Goal: Task Accomplishment & Management: Use online tool/utility

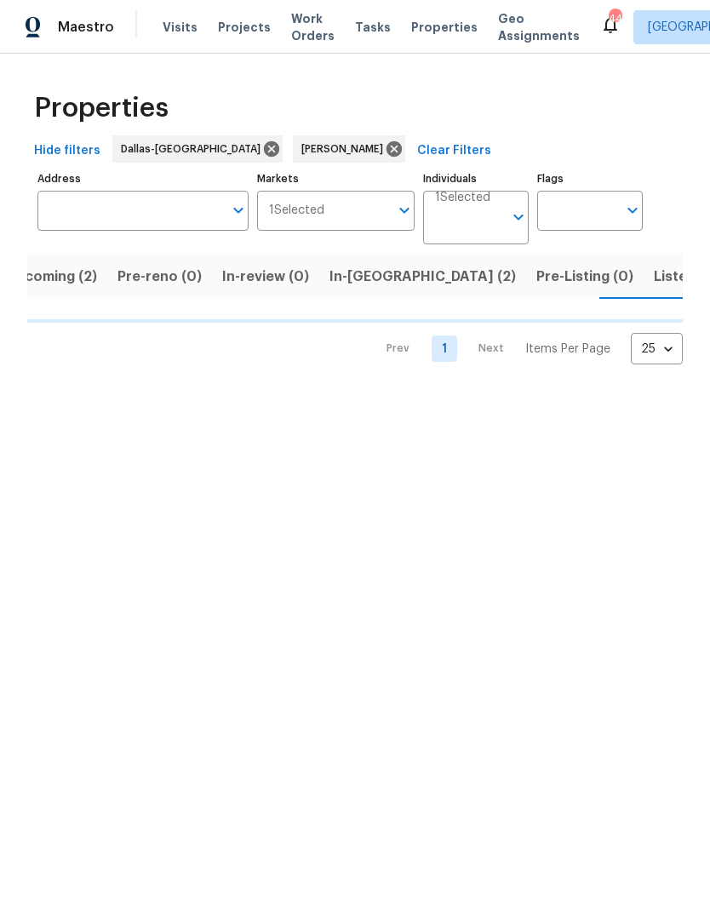
scroll to position [0, 32]
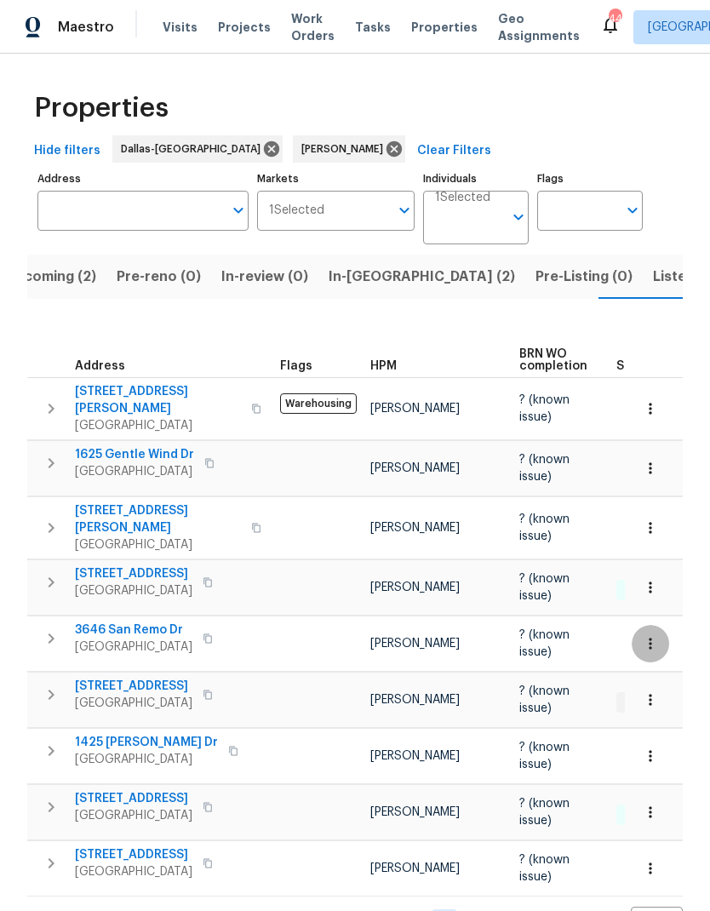
click at [650, 635] on icon "button" at bounding box center [650, 643] width 17 height 17
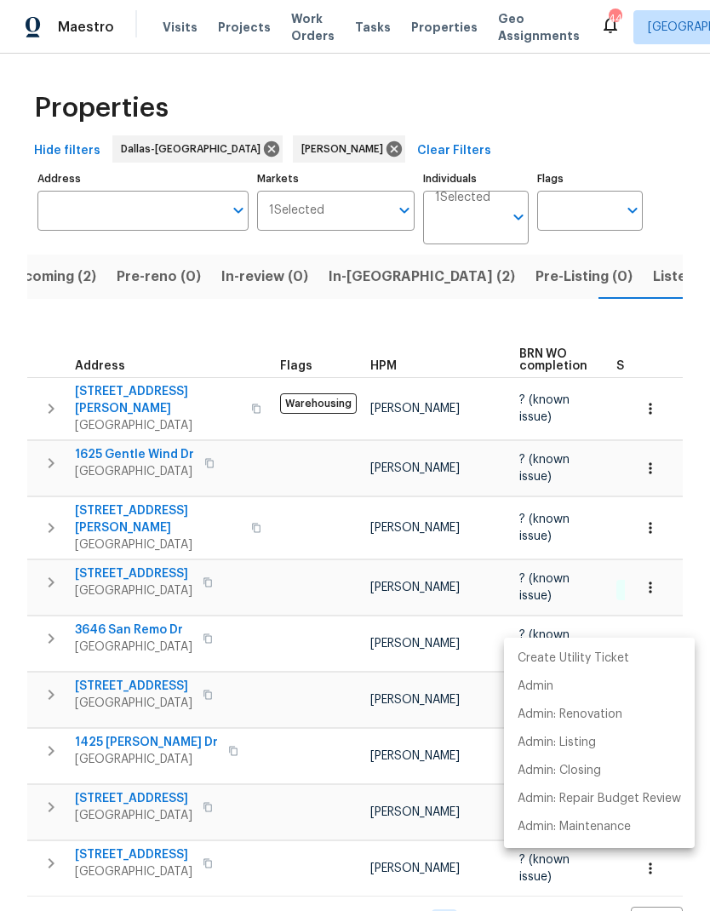
click at [318, 760] on div at bounding box center [355, 455] width 710 height 911
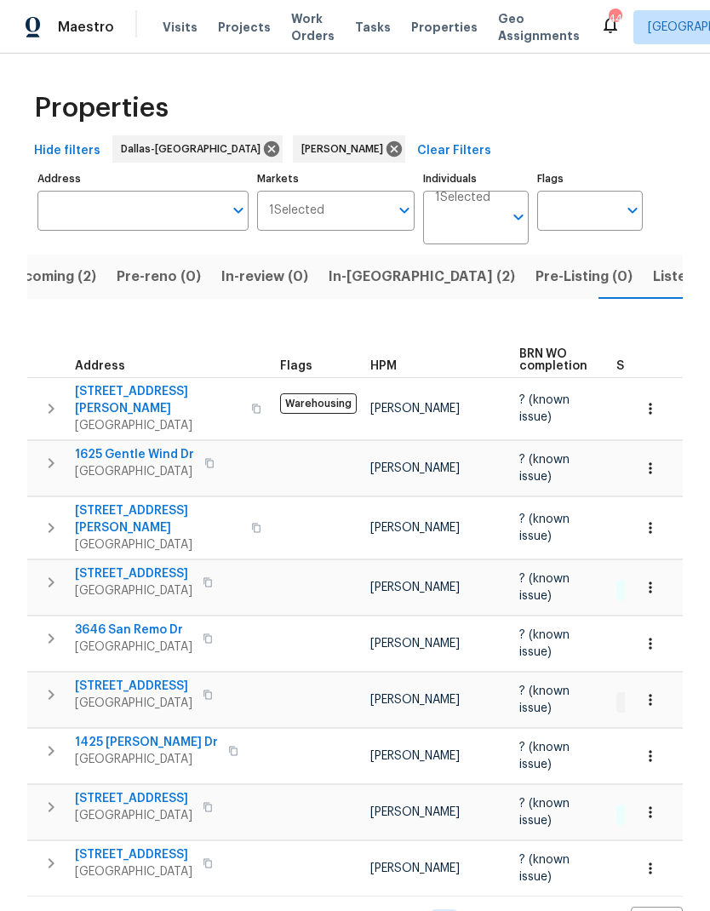
click at [56, 628] on icon "button" at bounding box center [51, 638] width 20 height 20
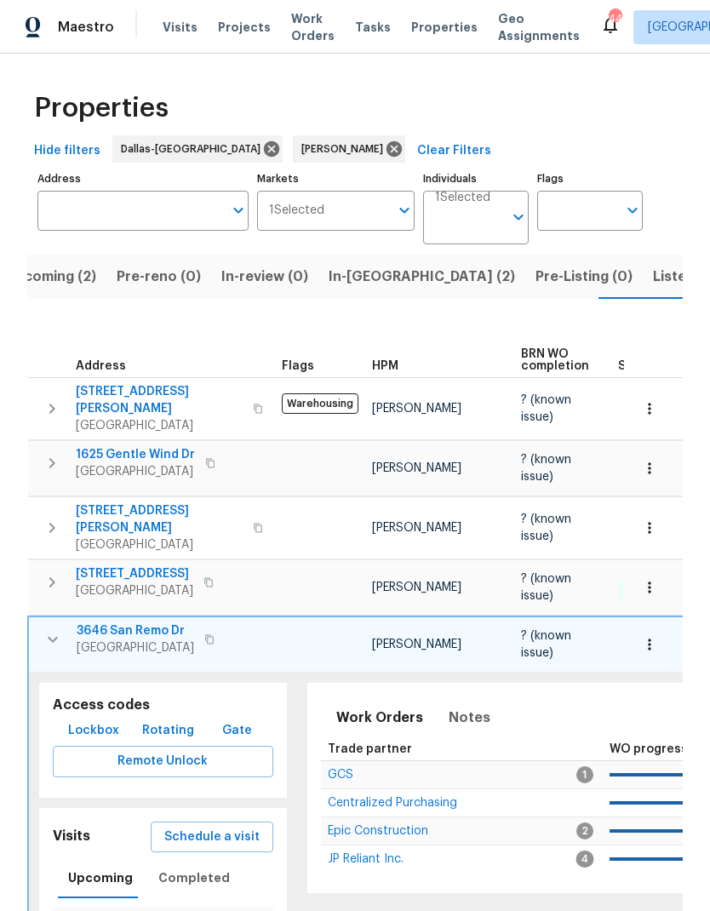
click at [230, 827] on span "Schedule a visit" at bounding box center [211, 837] width 95 height 21
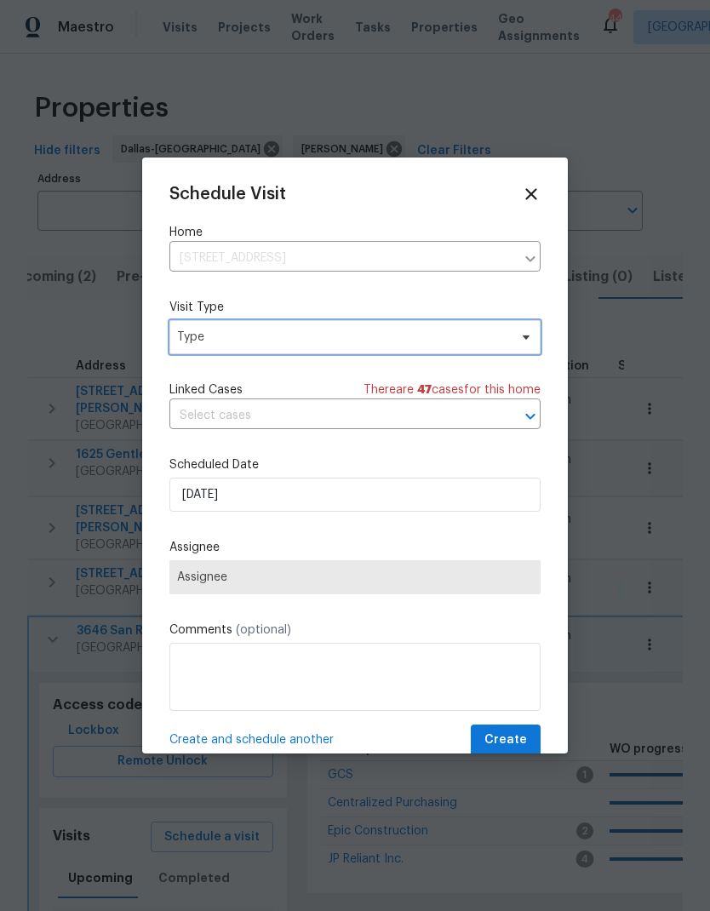
click at [359, 341] on span "Type" at bounding box center [342, 337] width 331 height 17
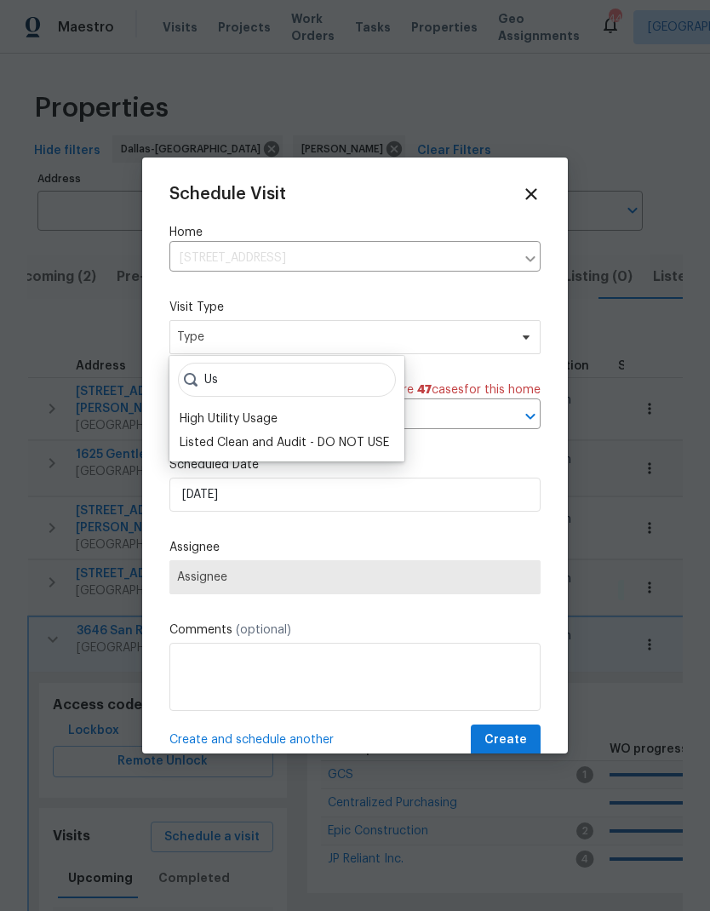
type input "U"
type input "C"
type input "Cust"
click at [221, 420] on div "Custom" at bounding box center [202, 418] width 45 height 17
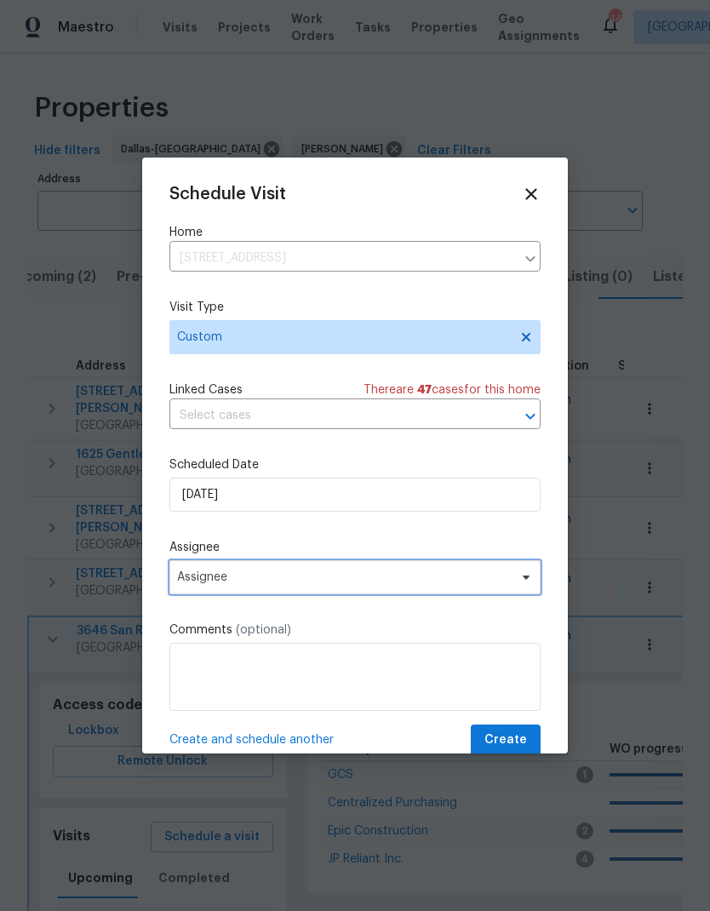
click at [221, 577] on span "Assignee" at bounding box center [344, 578] width 334 height 14
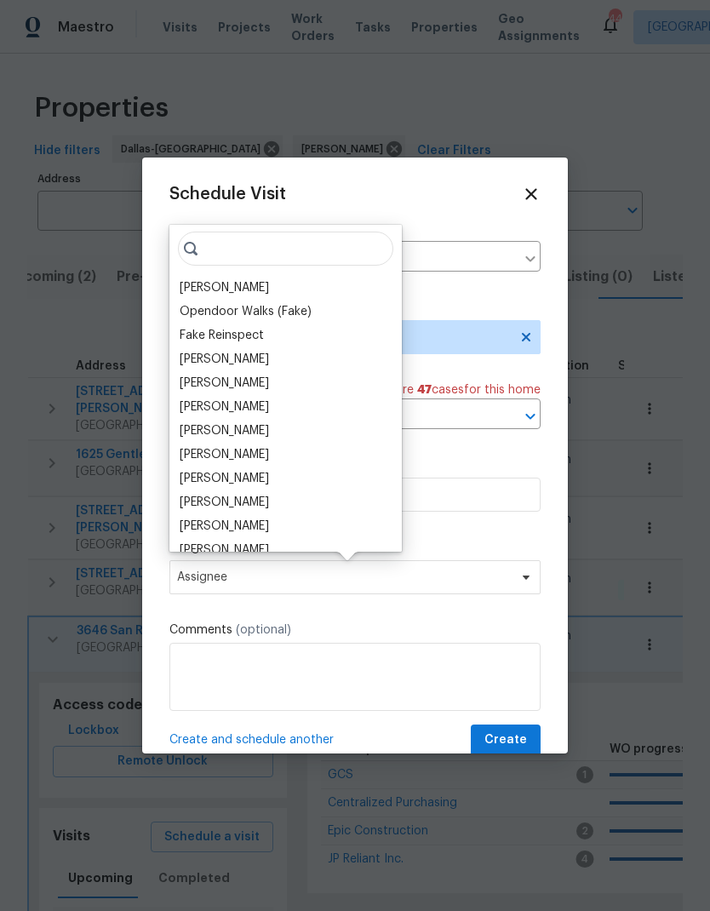
click at [221, 276] on div "[PERSON_NAME]" at bounding box center [286, 288] width 222 height 24
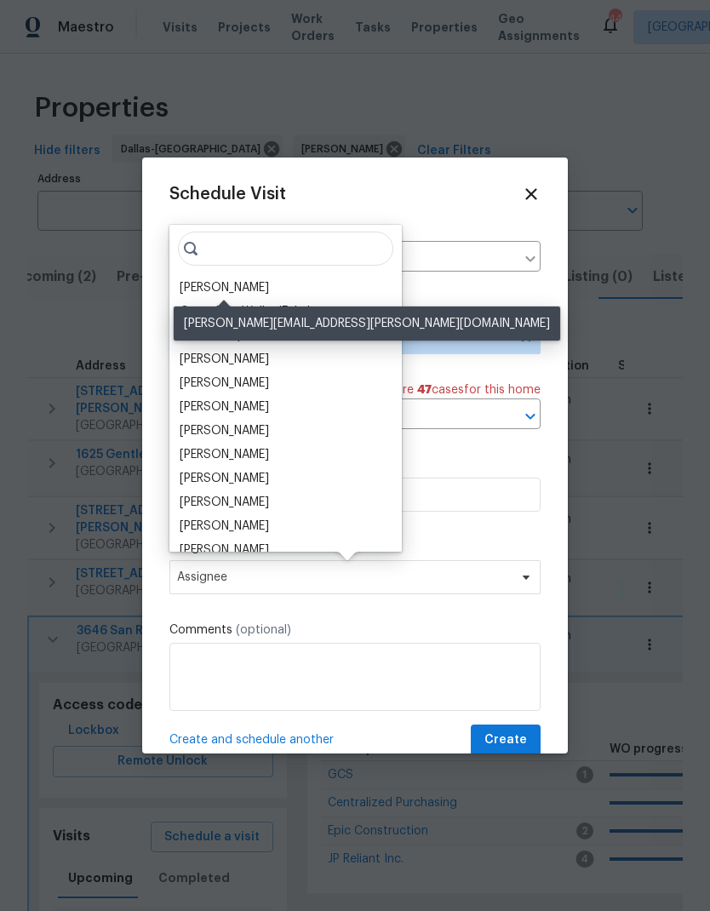
click at [219, 281] on div "[PERSON_NAME]" at bounding box center [224, 287] width 89 height 17
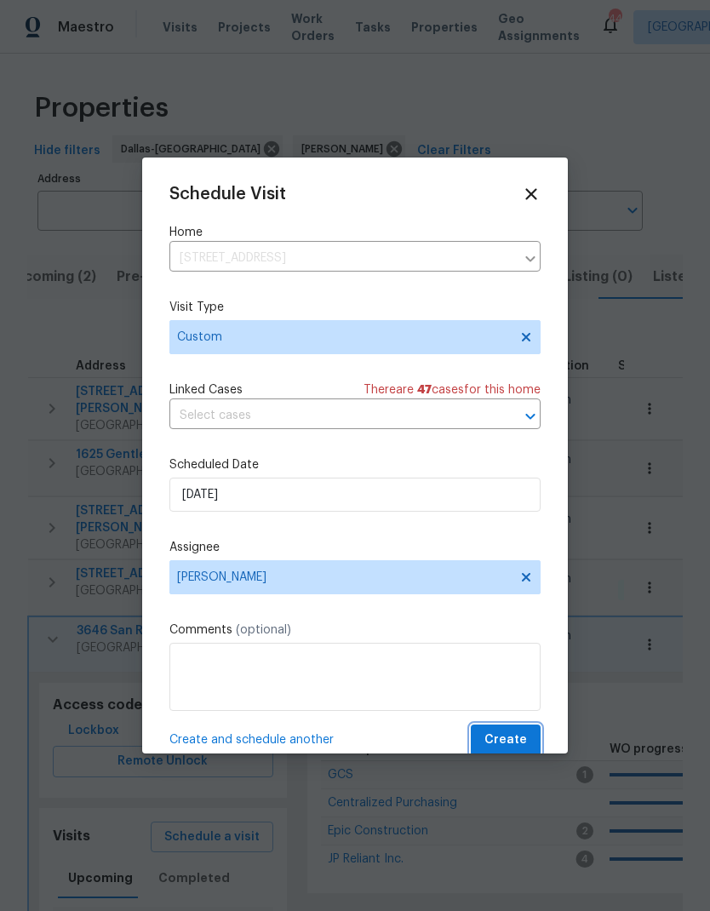
click at [500, 735] on span "Create" at bounding box center [506, 740] width 43 height 21
